Goal: Understand process/instructions: Learn how to perform a task or action

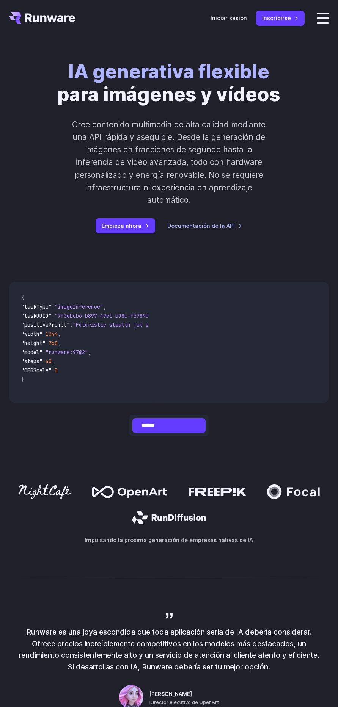
click at [191, 429] on select "**********" at bounding box center [168, 425] width 73 height 15
click at [132, 418] on select "**********" at bounding box center [168, 425] width 73 height 15
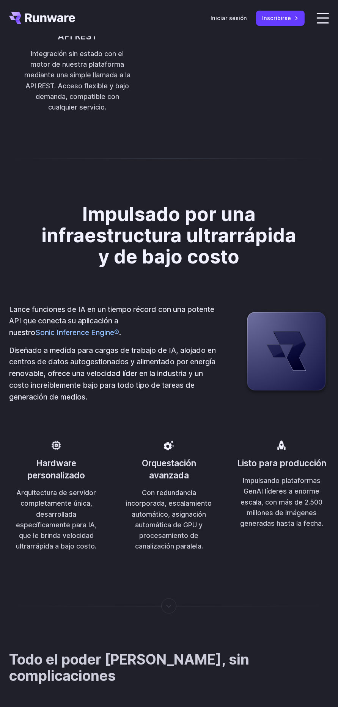
scroll to position [1819, 0]
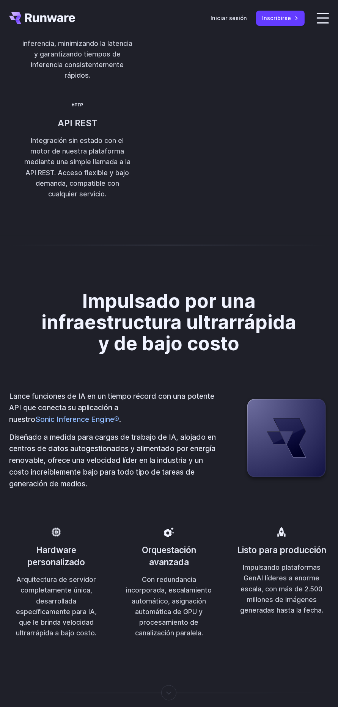
click at [0, 0] on button "Copiar" at bounding box center [0, 0] width 0 height 0
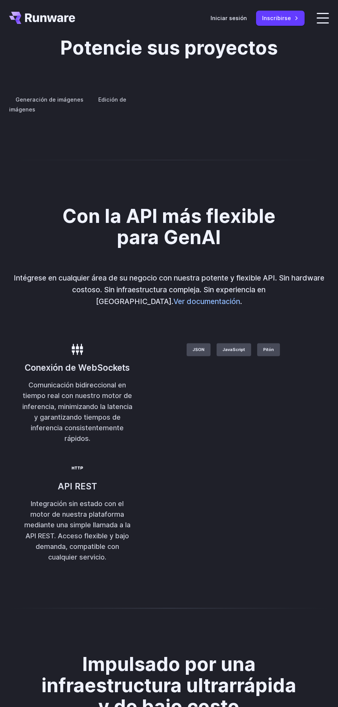
scroll to position [1450, 0]
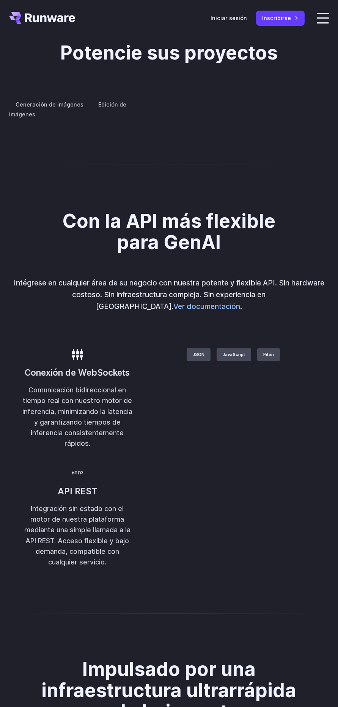
click at [240, 311] on font "Ver documentación" at bounding box center [206, 306] width 67 height 9
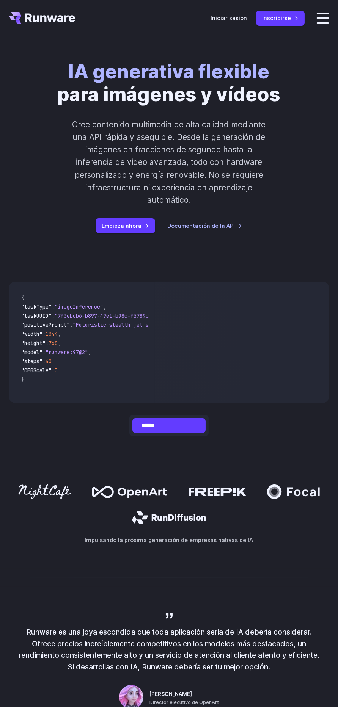
click at [160, 367] on video at bounding box center [242, 342] width 174 height 121
click at [94, 309] on span ""imageInference"" at bounding box center [79, 306] width 49 height 7
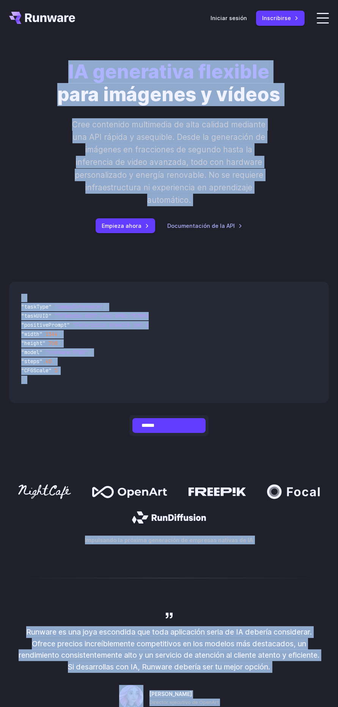
click at [174, 291] on video at bounding box center [242, 342] width 174 height 121
click at [41, 310] on span ""taskType"" at bounding box center [36, 306] width 30 height 7
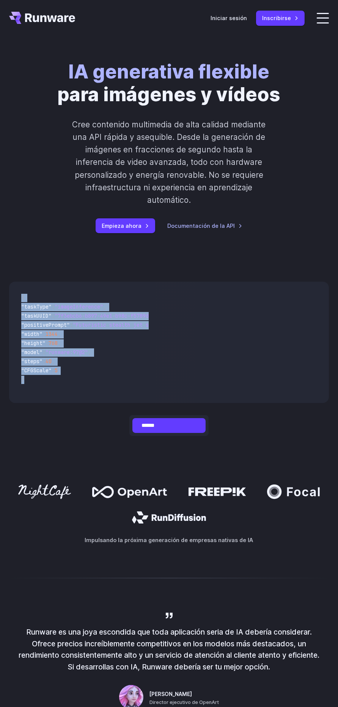
copy code "{ "taskType" : "imageInference" , "taskUUID" : "7f3ebcb6-b897-49e1-b98c-f5789d2…"
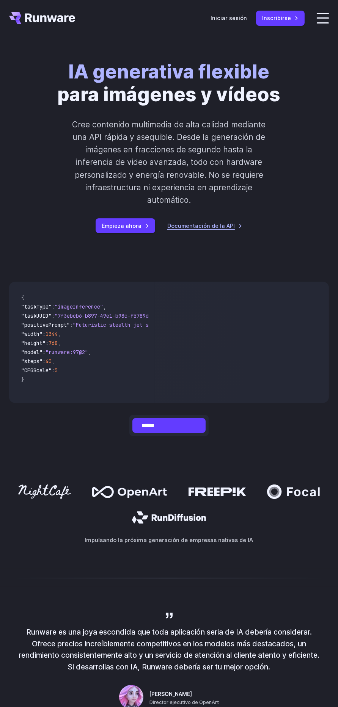
click at [226, 224] on font "Documentación de la API" at bounding box center [201, 226] width 68 height 6
